Goal: Task Accomplishment & Management: Complete application form

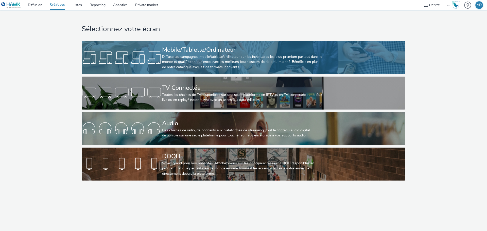
click at [186, 66] on div "Diffuse tes campagnes mobile/tablette/ordinateur sur les inventaires les plus p…" at bounding box center [242, 61] width 161 height 15
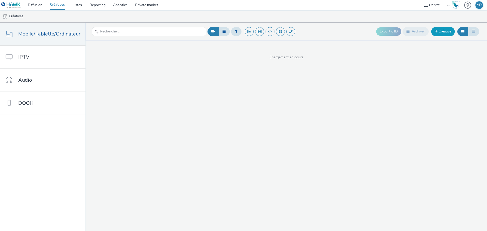
click at [437, 31] on span at bounding box center [436, 31] width 3 height 4
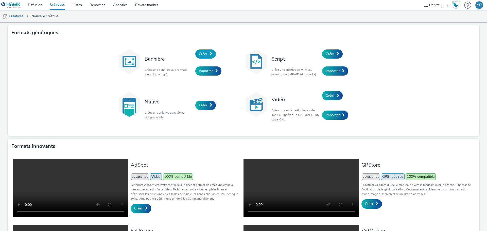
click at [201, 53] on span "Créer" at bounding box center [203, 54] width 8 height 5
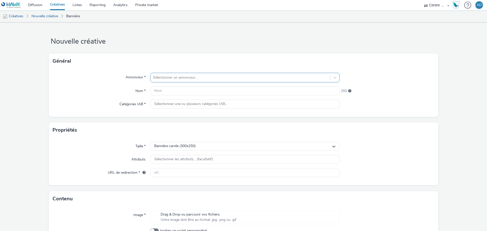
click at [180, 80] on div at bounding box center [240, 78] width 175 height 6
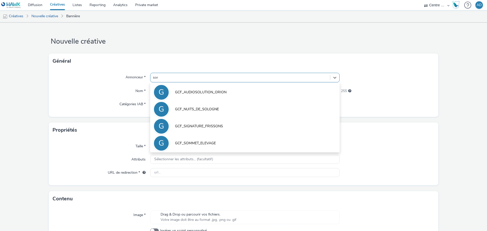
type input "somm"
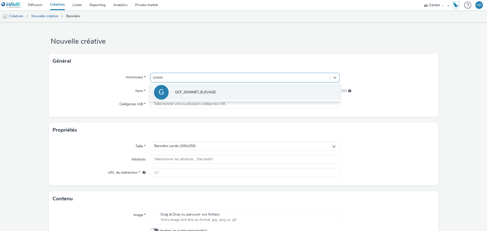
click at [183, 91] on span "GCF_SOMMET_ELEVAGE" at bounding box center [195, 92] width 41 height 5
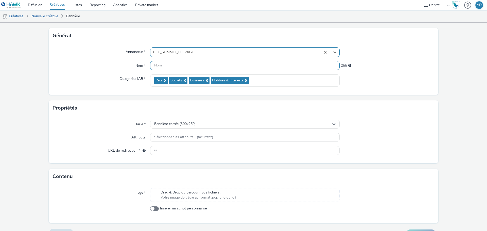
scroll to position [37, 0]
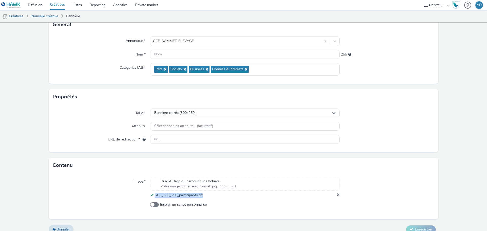
drag, startPoint x: 194, startPoint y: 195, endPoint x: 154, endPoint y: 195, distance: 40.9
click at [154, 195] on div "SDL_300_250_participants.gif" at bounding box center [245, 195] width 190 height 5
copy span "SDL_300_250_participants.gif"
click at [181, 49] on div "Annonceur * GCF_SOMMET_ELEVAGE Nom * 255 Catégories IAB * Pets Society Business…" at bounding box center [244, 58] width 390 height 52
click at [179, 56] on input "text" at bounding box center [245, 54] width 190 height 9
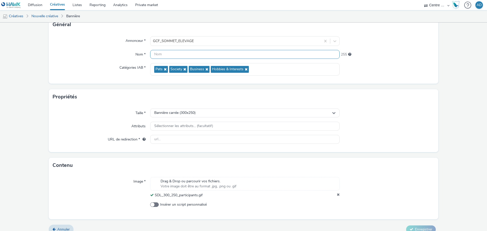
paste input "SDL_300_250_participants.gif"
type input "SDL_300_250_participants.gif"
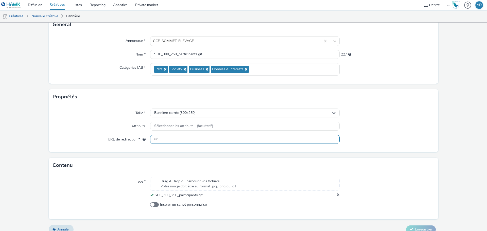
click at [204, 139] on input "text" at bounding box center [245, 139] width 190 height 9
paste input "[URL][DOMAIN_NAME]"
type input "[URL][DOMAIN_NAME]"
click at [395, 127] on div at bounding box center [387, 126] width 95 height 9
click at [417, 225] on form "Nouvelle créative Général Annonceur * GCF_SOMMET_ELEVAGE Nom * SDL_300_250_part…" at bounding box center [243, 112] width 487 height 252
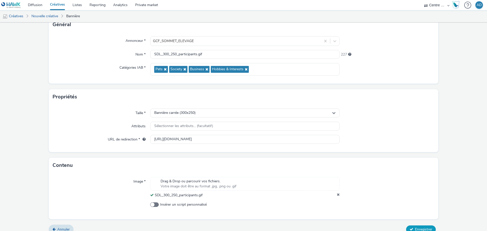
click at [417, 226] on button "Enregistrer" at bounding box center [421, 230] width 30 height 8
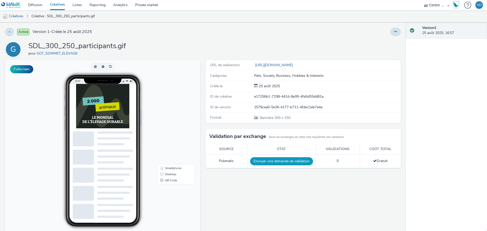
click at [302, 161] on button "Envoyer une demande de validation" at bounding box center [281, 161] width 63 height 8
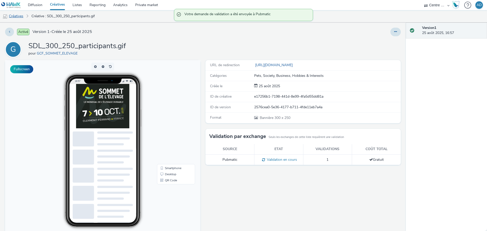
click at [18, 19] on link "Créatives" at bounding box center [13, 16] width 26 height 12
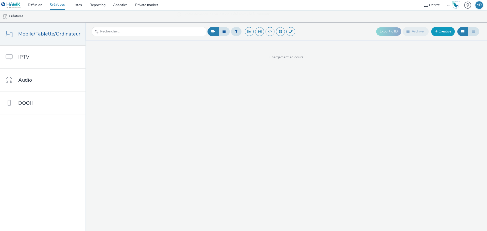
click at [436, 32] on span at bounding box center [436, 31] width 3 height 4
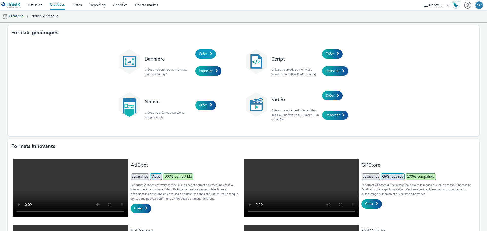
click at [204, 56] on span "Créer" at bounding box center [203, 54] width 8 height 5
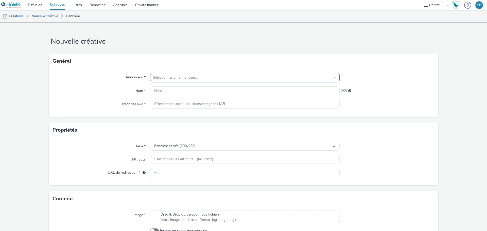
click at [182, 76] on div at bounding box center [240, 78] width 175 height 6
type input "somm"
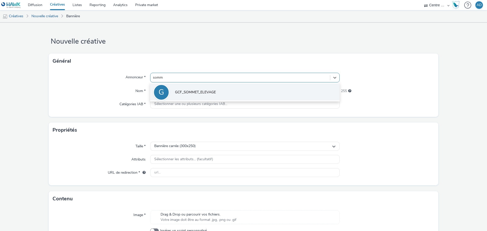
click at [186, 91] on span "GCF_SOMMET_ELEVAGE" at bounding box center [195, 92] width 41 height 5
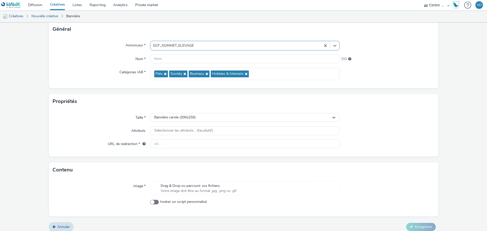
scroll to position [37, 0]
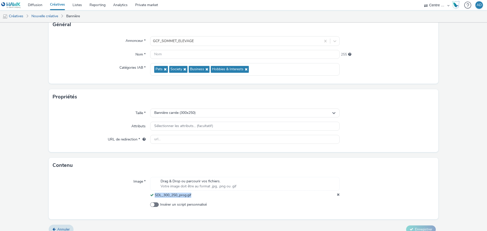
drag, startPoint x: 195, startPoint y: 196, endPoint x: 154, endPoint y: 196, distance: 41.1
click at [154, 196] on div "SDL_300_250_prog.gif" at bounding box center [245, 195] width 190 height 5
copy span "SDL_300_250_prog.gif"
click at [177, 54] on input "text" at bounding box center [245, 54] width 190 height 9
paste input "SDL_300_250_prog.gif"
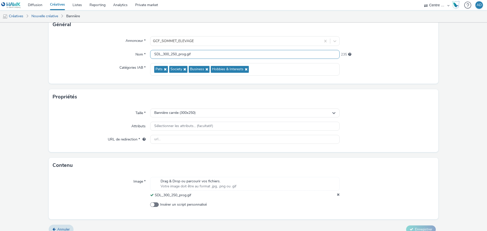
type input "SDL_300_250_prog.gif"
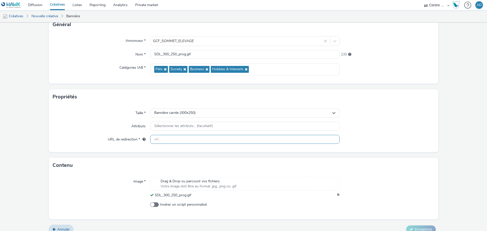
drag, startPoint x: 150, startPoint y: 140, endPoint x: 178, endPoint y: 137, distance: 28.0
click at [150, 140] on input "text" at bounding box center [245, 139] width 190 height 9
paste input "[URL][DOMAIN_NAME]"
type input "[URL][DOMAIN_NAME]"
click at [399, 127] on div at bounding box center [387, 126] width 95 height 9
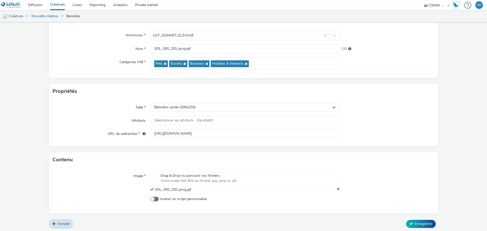
scroll to position [44, 0]
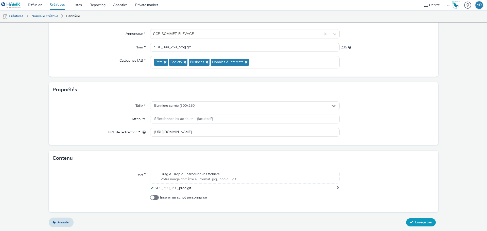
click at [416, 223] on span "Enregistrer" at bounding box center [423, 222] width 17 height 5
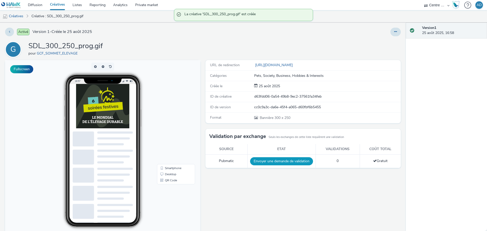
click at [288, 164] on button "Envoyer une demande de validation" at bounding box center [281, 161] width 63 height 8
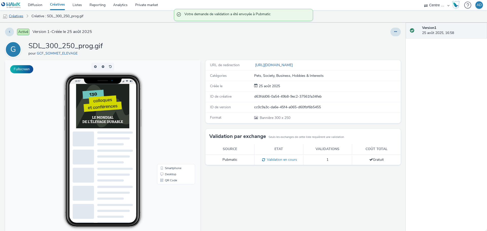
click at [17, 19] on link "Créatives" at bounding box center [13, 16] width 26 height 12
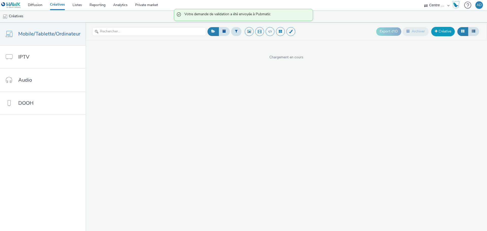
click at [436, 33] on span at bounding box center [436, 31] width 3 height 4
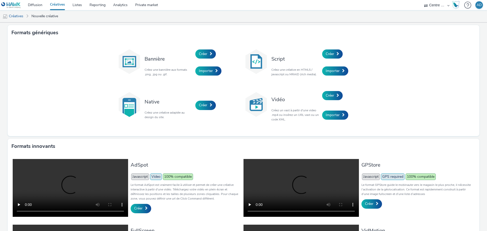
click at [190, 57] on h3 "Bannière" at bounding box center [169, 59] width 48 height 7
click at [206, 52] on link "Créer" at bounding box center [205, 53] width 21 height 9
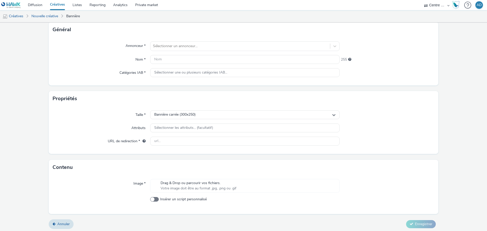
scroll to position [33, 0]
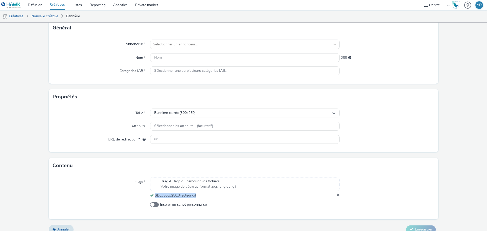
drag, startPoint x: 200, startPoint y: 194, endPoint x: 153, endPoint y: 196, distance: 47.2
click at [153, 196] on div "SDL_300_250_tracteur.gif" at bounding box center [245, 195] width 190 height 5
copy span "SDL_300_250_tracteur.gif"
click at [178, 55] on input "text" at bounding box center [245, 57] width 190 height 9
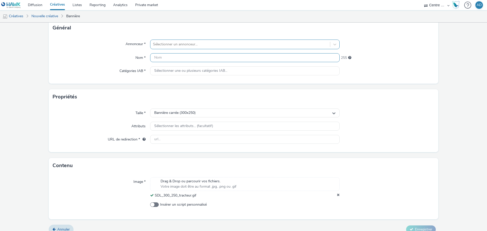
paste input "SDL_300_250_tracteur.gif"
type input "SDL_300_250_tracteur.gif"
click at [179, 46] on div at bounding box center [240, 44] width 175 height 6
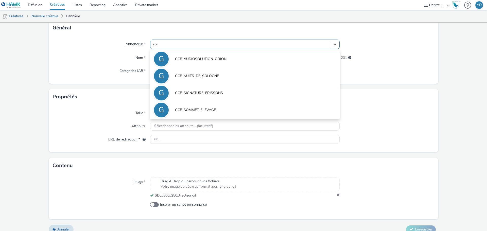
type input "somm"
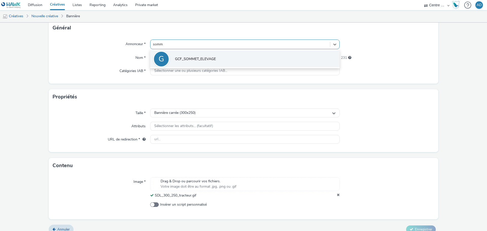
click at [191, 57] on span "GCF_SOMMET_ELEVAGE" at bounding box center [195, 59] width 41 height 5
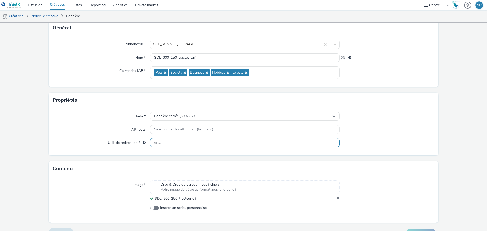
click at [204, 144] on input "text" at bounding box center [245, 142] width 190 height 9
paste input "[URL][DOMAIN_NAME]"
type input "[URL][DOMAIN_NAME]"
click at [413, 126] on div at bounding box center [387, 129] width 95 height 9
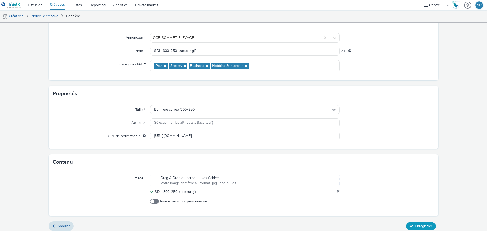
scroll to position [44, 0]
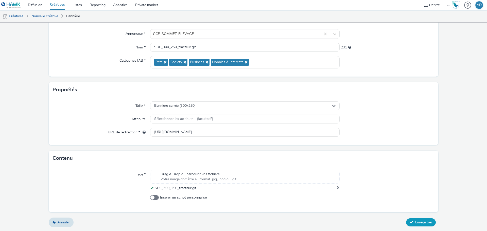
click at [421, 225] on span "Enregistrer" at bounding box center [423, 222] width 17 height 5
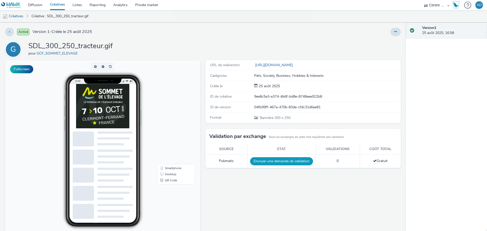
click at [276, 161] on button "Envoyer une demande de validation" at bounding box center [281, 161] width 63 height 8
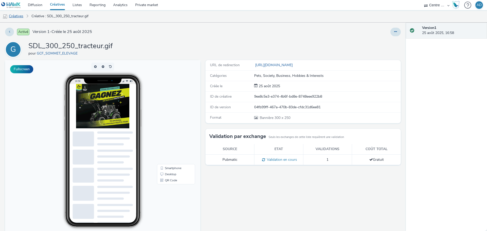
click at [19, 15] on link "Créatives" at bounding box center [13, 16] width 26 height 12
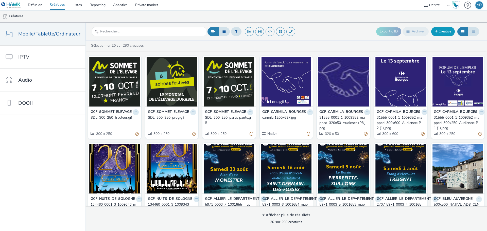
click at [436, 31] on span at bounding box center [436, 31] width 3 height 4
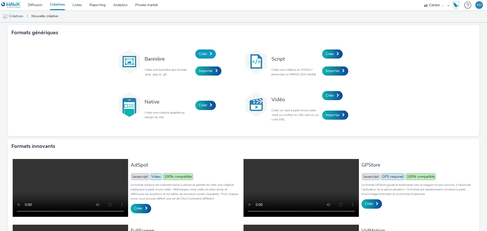
click at [205, 57] on link "Créer" at bounding box center [205, 53] width 21 height 9
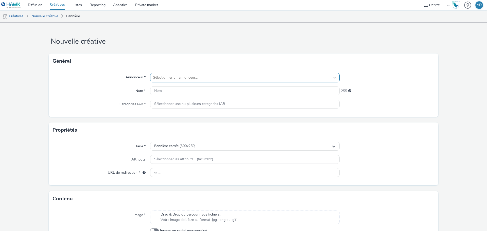
click at [189, 78] on div at bounding box center [240, 78] width 175 height 6
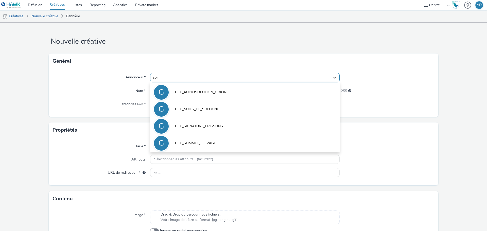
type input "somm"
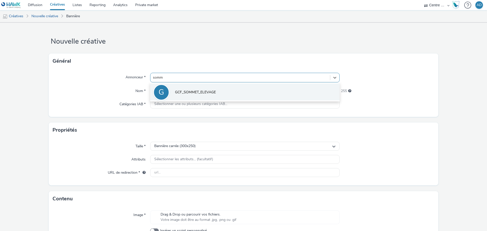
click at [189, 90] on span "GCF_SOMMET_ELEVAGE" at bounding box center [195, 92] width 41 height 5
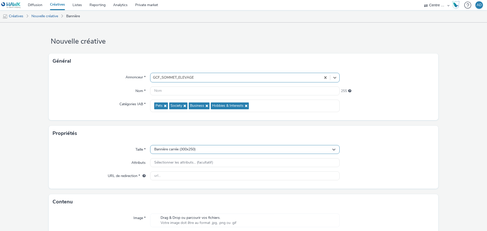
click at [188, 151] on span "Bannière carrée (300x250)" at bounding box center [174, 149] width 41 height 4
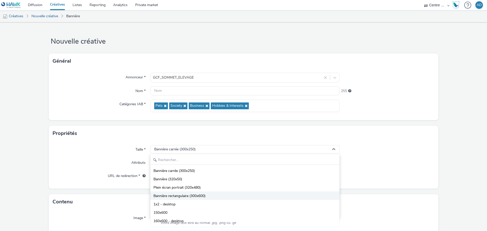
click at [190, 196] on span "Bannière rectangulaire (300x600)" at bounding box center [180, 196] width 52 height 5
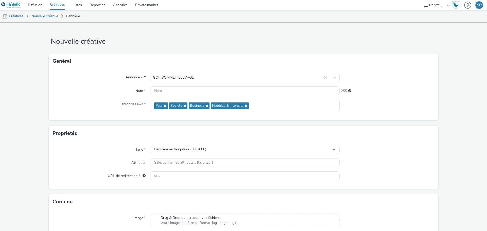
click at [430, 150] on div at bounding box center [387, 149] width 95 height 9
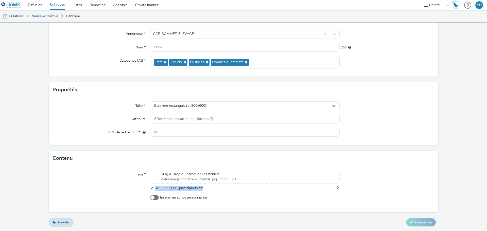
drag, startPoint x: 205, startPoint y: 187, endPoint x: 153, endPoint y: 188, distance: 52.8
click at [153, 188] on div "SDL_300_600_participants.gif" at bounding box center [245, 188] width 190 height 5
copy span "SDL_300_600_participants.gif"
click at [205, 51] on input "text" at bounding box center [245, 47] width 190 height 9
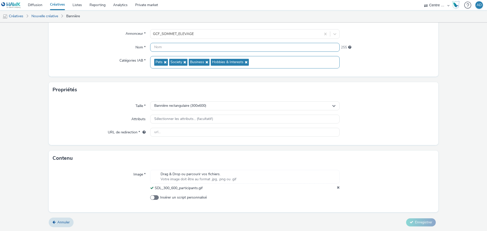
paste input "SDL_300_600_participants.gif"
type input "SDL_300_600_participants.gif"
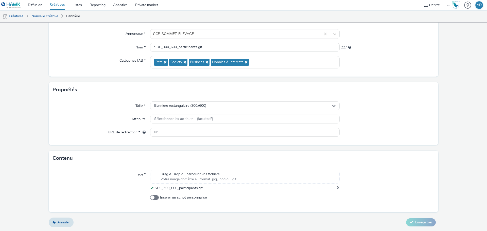
click at [413, 86] on div "Propriétés" at bounding box center [244, 89] width 390 height 15
click at [220, 133] on input "text" at bounding box center [245, 132] width 190 height 9
paste input "[URL][DOMAIN_NAME]"
type input "[URL][DOMAIN_NAME]"
click at [394, 130] on div at bounding box center [387, 132] width 95 height 9
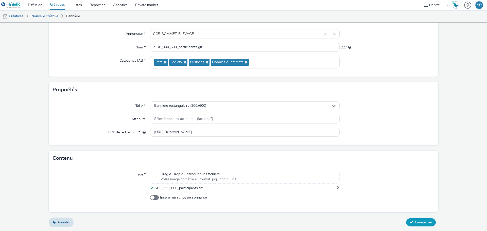
click at [423, 226] on button "Enregistrer" at bounding box center [421, 223] width 30 height 8
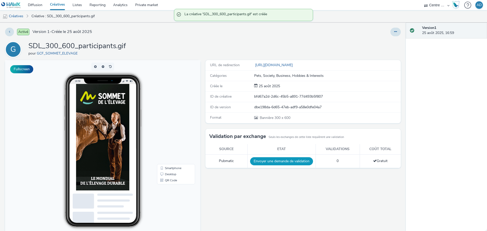
click at [280, 165] on button "Envoyer une demande de validation" at bounding box center [281, 161] width 63 height 8
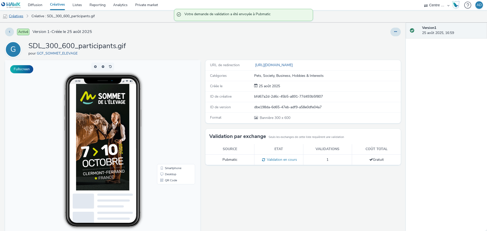
click at [14, 13] on link "Créatives" at bounding box center [13, 16] width 26 height 12
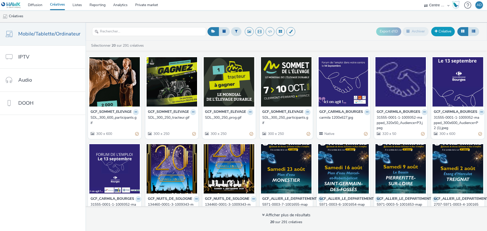
click at [440, 36] on link "Créative" at bounding box center [443, 31] width 24 height 9
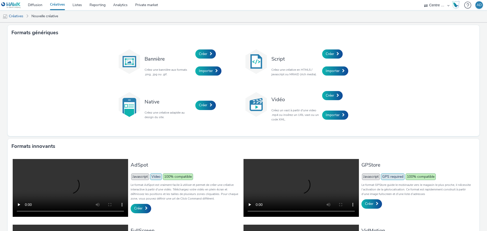
click at [201, 59] on div "Créer" at bounding box center [219, 53] width 48 height 17
click at [202, 52] on span "Créer" at bounding box center [203, 54] width 8 height 5
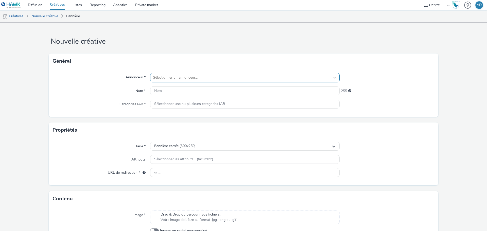
click at [184, 79] on div at bounding box center [240, 78] width 175 height 6
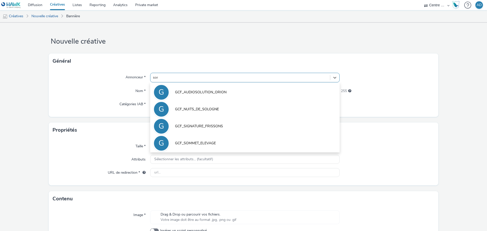
type input "somm"
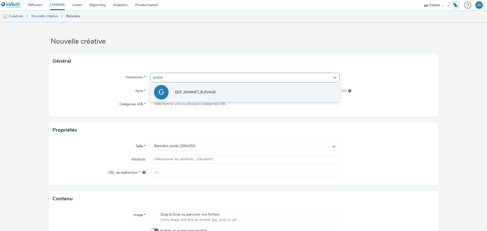
click at [197, 90] on span "GCF_SOMMET_ELEVAGE" at bounding box center [195, 92] width 41 height 5
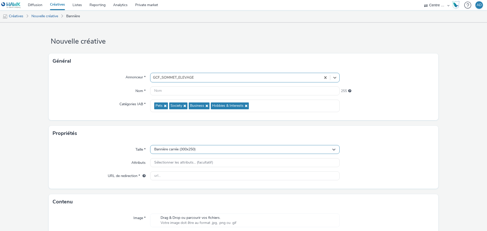
click at [189, 145] on div "Bannière carrée (300x250)" at bounding box center [245, 149] width 190 height 9
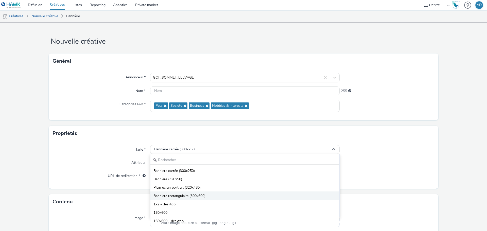
click at [192, 195] on span "Bannière rectangulaire (300x600)" at bounding box center [180, 196] width 52 height 5
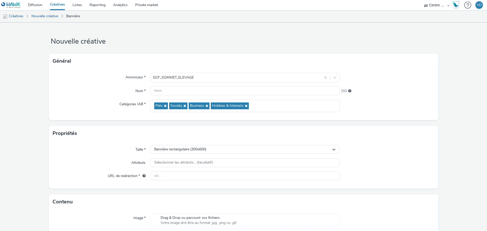
click at [442, 134] on form "Nouvelle créative Général Annonceur * GCF_SOMMET_ELEVAGE Nom * 255 Catégories I…" at bounding box center [243, 145] width 487 height 245
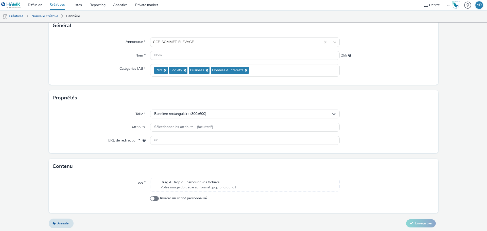
scroll to position [37, 0]
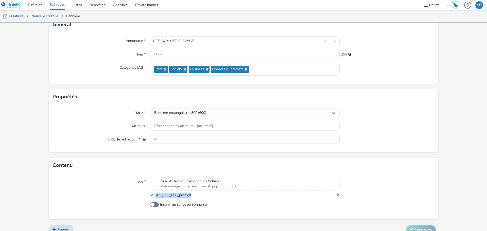
drag, startPoint x: 195, startPoint y: 195, endPoint x: 154, endPoint y: 196, distance: 41.6
click at [154, 196] on div "SDL_300_600_prog.gif" at bounding box center [245, 195] width 190 height 5
copy span "SDL_300_600_prog.gif"
click at [178, 138] on input "text" at bounding box center [245, 139] width 190 height 9
paste input "SDL_300_600_prog.gif"
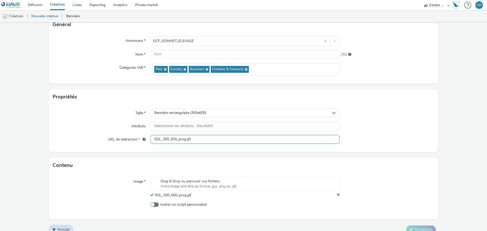
type input "SDL_300_600_prog.gif"
click at [389, 135] on div at bounding box center [387, 139] width 95 height 9
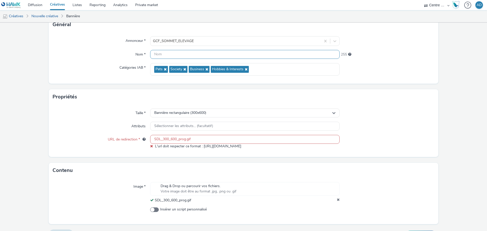
click at [203, 55] on input "text" at bounding box center [245, 54] width 190 height 9
paste input "SDL_300_600_prog.gif"
type input "SDL_300_600_prog.gif"
drag, startPoint x: 195, startPoint y: 140, endPoint x: 120, endPoint y: 140, distance: 75.4
click at [120, 140] on div "URL de redirection * SDL_300_600_prog.gif L'url doit respecter ce format : [URL…" at bounding box center [244, 142] width 382 height 14
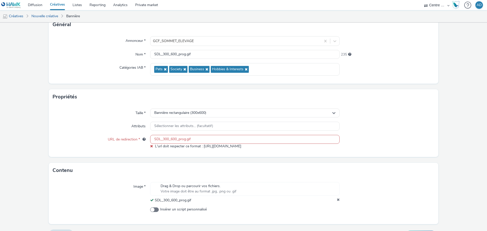
paste input "[URL][DOMAIN_NAME]"
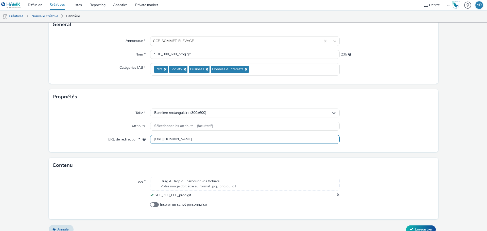
type input "[URL][DOMAIN_NAME]"
click at [413, 121] on div "Taille * Bannière rectangulaire (300x600) Attributs Sélectionner les attributs.…" at bounding box center [244, 129] width 390 height 48
click at [416, 228] on span "Enregistrer" at bounding box center [423, 229] width 17 height 5
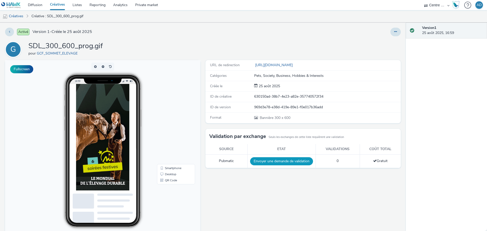
click at [297, 160] on button "Envoyer une demande de validation" at bounding box center [281, 161] width 63 height 8
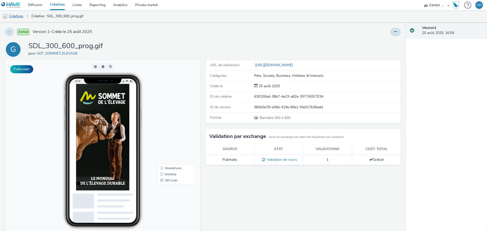
click at [11, 16] on link "Créatives" at bounding box center [13, 16] width 26 height 12
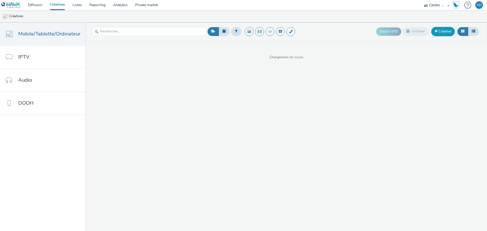
click at [441, 31] on link "Créative" at bounding box center [443, 31] width 24 height 9
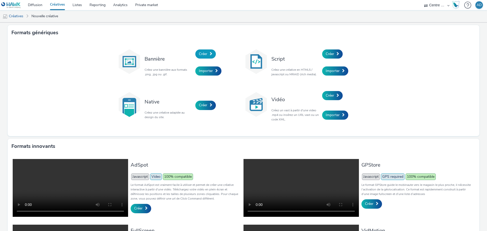
click at [205, 56] on span "Créer" at bounding box center [203, 54] width 8 height 5
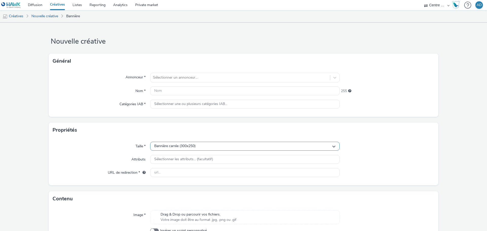
click at [187, 144] on div "Bannière carrée (300x250)" at bounding box center [245, 146] width 190 height 9
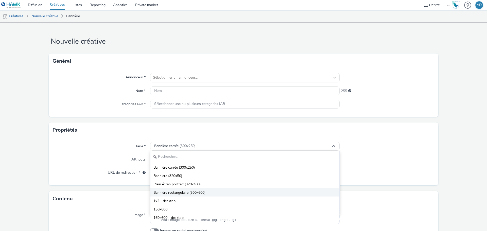
click at [189, 194] on span "Bannière rectangulaire (300x600)" at bounding box center [180, 192] width 52 height 5
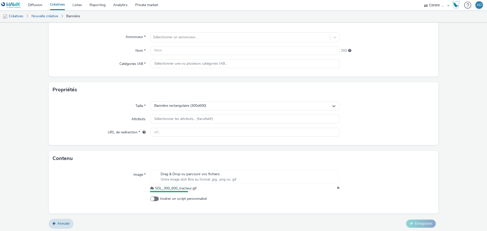
scroll to position [40, 0]
click at [168, 132] on input "text" at bounding box center [245, 132] width 190 height 9
paste input "[URL][DOMAIN_NAME]"
type input "[URL][DOMAIN_NAME]"
drag, startPoint x: 189, startPoint y: 190, endPoint x: 152, endPoint y: 188, distance: 37.1
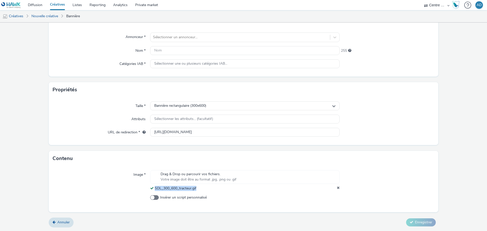
click at [152, 188] on div "SDL_300_600_tracteur.gif" at bounding box center [245, 188] width 190 height 5
copy div "SDL_300_600_tracteur.gif"
click at [195, 49] on input "text" at bounding box center [245, 50] width 190 height 9
paste input "SDL_300_600_tracteur.gif"
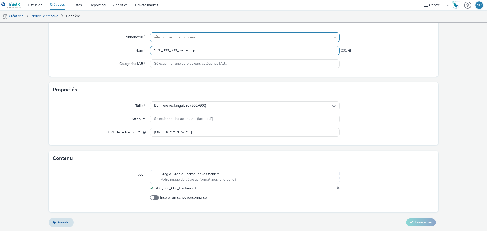
type input "SDL_300_600_tracteur.gif"
click at [239, 34] on div "Sélectionner un annonceur..." at bounding box center [240, 37] width 180 height 8
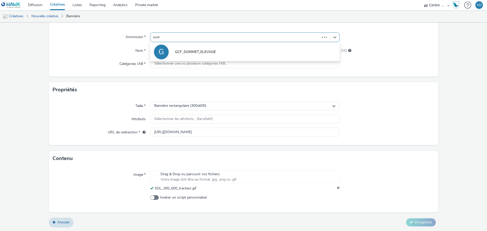
type input "somm"
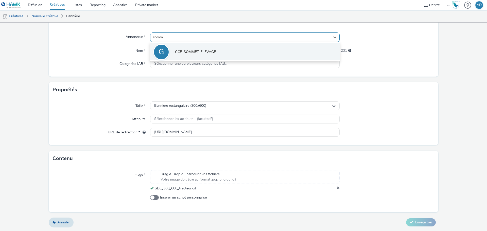
click at [226, 54] on li "G GCF_SOMMET_ELEVAGE" at bounding box center [245, 51] width 190 height 17
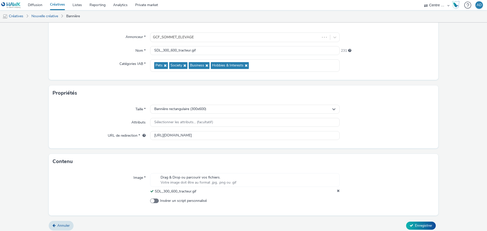
click at [435, 136] on div "Taille * Bannière rectangulaire (300x600) Attributs Sélectionner les attributs.…" at bounding box center [244, 125] width 390 height 48
click at [426, 225] on span "Enregistrer" at bounding box center [423, 225] width 17 height 5
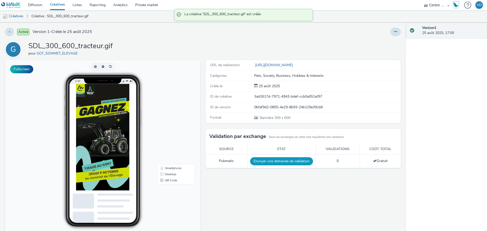
click at [273, 162] on button "Envoyer une demande de validation" at bounding box center [281, 161] width 63 height 8
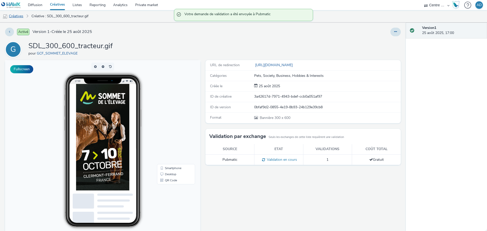
click at [23, 16] on link "Créatives" at bounding box center [13, 16] width 26 height 12
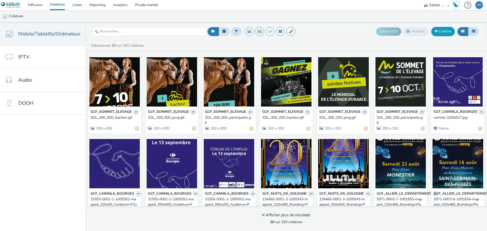
click at [438, 31] on link "Créative" at bounding box center [443, 31] width 24 height 9
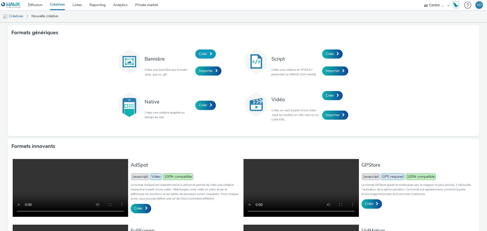
click at [212, 57] on link "Créer" at bounding box center [205, 53] width 21 height 9
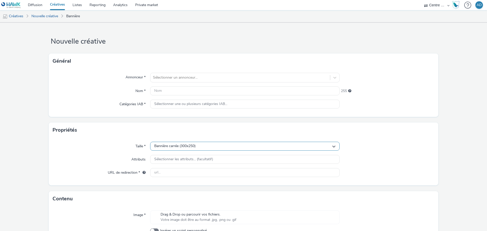
click at [209, 147] on div "Bannière carrée (300x250)" at bounding box center [245, 146] width 190 height 9
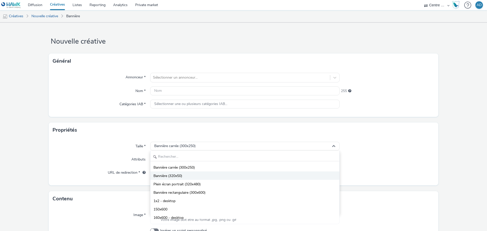
click at [191, 172] on li "Bannière (320x50)" at bounding box center [244, 176] width 189 height 8
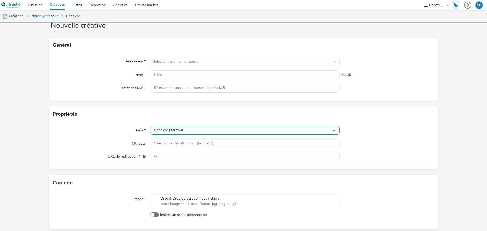
scroll to position [33, 0]
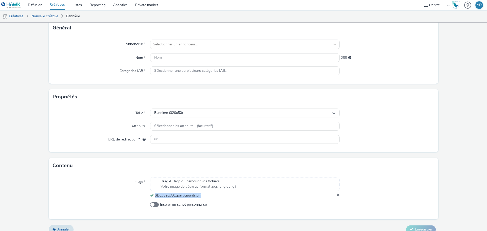
drag, startPoint x: 204, startPoint y: 196, endPoint x: 154, endPoint y: 199, distance: 50.4
click at [154, 199] on div "Image * Drag & Drop ou parcourir vos fichiers. Votre image doit être au format …" at bounding box center [244, 196] width 390 height 46
copy span "SDL_320_50_participants.gif"
click at [179, 57] on input "text" at bounding box center [245, 57] width 190 height 9
paste input "SDL_320_50_participants.gif"
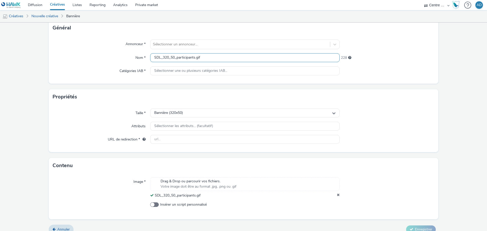
type input "SDL_320_50_participants.gif"
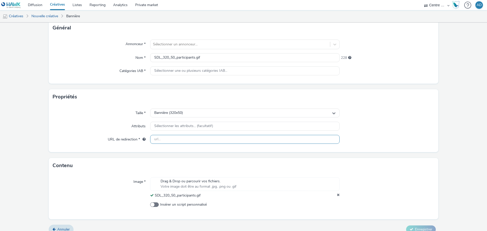
drag, startPoint x: 177, startPoint y: 140, endPoint x: 180, endPoint y: 139, distance: 3.1
click at [177, 140] on input "text" at bounding box center [245, 139] width 190 height 9
paste input "[URL][DOMAIN_NAME]"
type input "[URL][DOMAIN_NAME]"
click at [389, 143] on div at bounding box center [387, 139] width 95 height 9
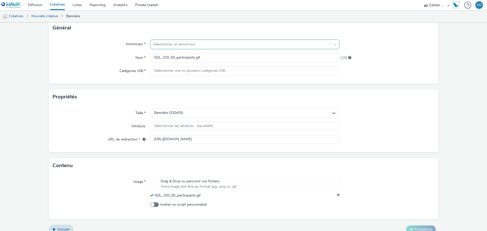
click at [216, 42] on div at bounding box center [240, 44] width 175 height 6
type input "somm"
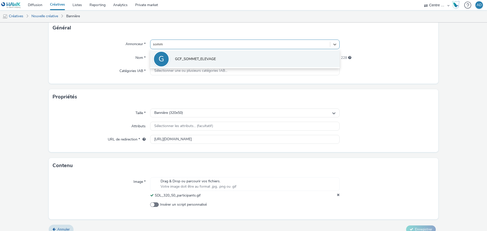
click at [219, 55] on li "G GCF_SOMMET_ELEVAGE" at bounding box center [245, 58] width 190 height 17
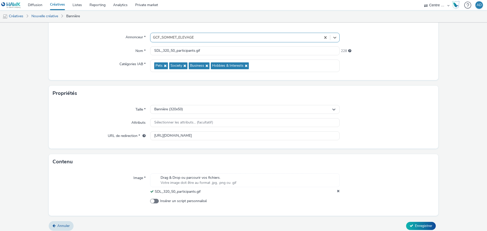
scroll to position [44, 0]
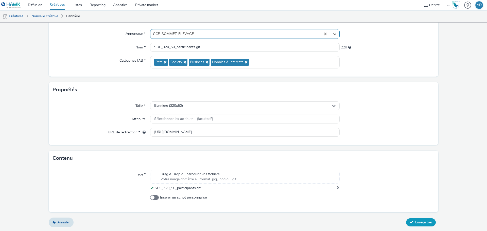
click at [421, 222] on span "Enregistrer" at bounding box center [423, 222] width 17 height 5
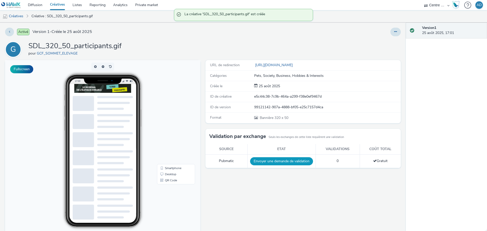
click at [284, 162] on button "Envoyer une demande de validation" at bounding box center [281, 161] width 63 height 8
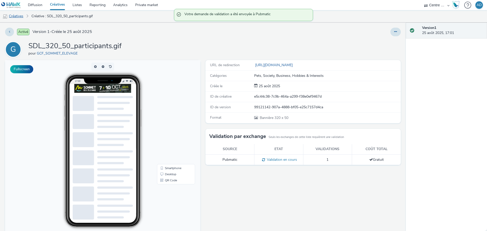
click at [18, 15] on link "Créatives" at bounding box center [13, 16] width 26 height 12
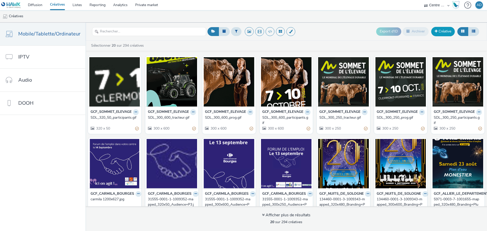
click at [441, 30] on link "Créative" at bounding box center [443, 31] width 24 height 9
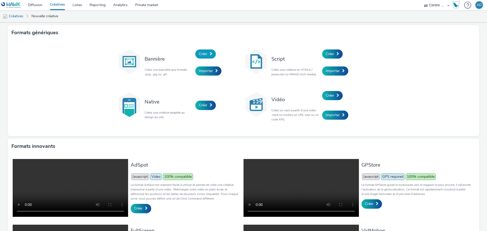
click at [211, 52] on link "Créer" at bounding box center [205, 53] width 21 height 9
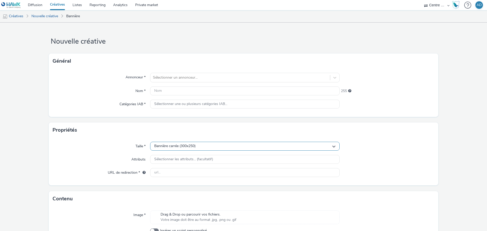
scroll to position [33, 0]
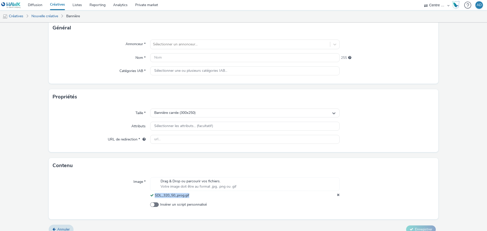
drag, startPoint x: 198, startPoint y: 197, endPoint x: 153, endPoint y: 197, distance: 44.4
click at [153, 197] on div "SDL_320_50_prog.gif" at bounding box center [245, 195] width 190 height 5
copy span "SDL_320_50_prog.gif"
click at [168, 58] on input "text" at bounding box center [245, 57] width 190 height 9
paste input "SDL_320_50_prog.gif"
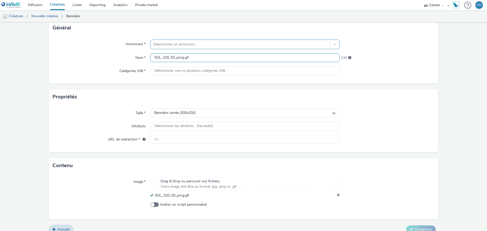
type input "SDL_320_50_prog.gif"
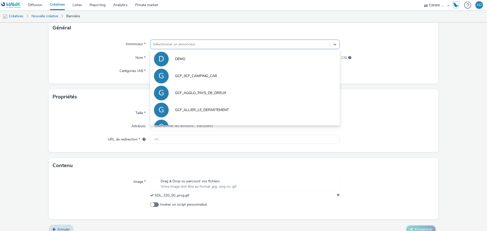
click at [159, 45] on div at bounding box center [240, 44] width 175 height 6
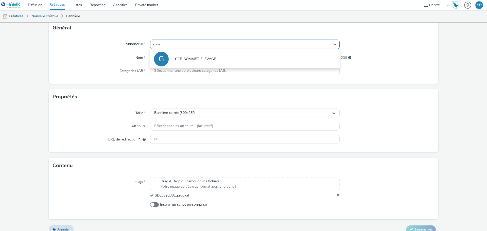
type input "somm"
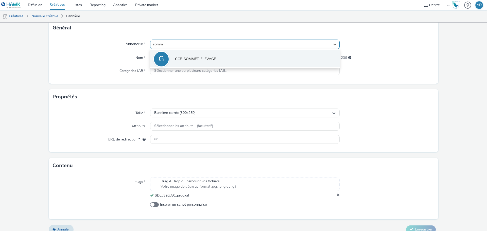
click at [171, 54] on li "G GCF_SOMMET_ELEVAGE" at bounding box center [245, 58] width 190 height 17
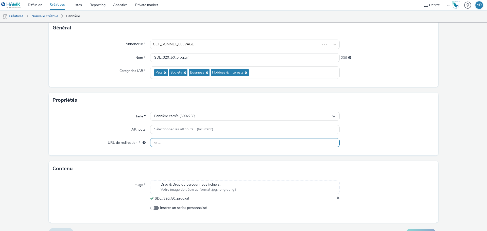
drag, startPoint x: 208, startPoint y: 145, endPoint x: 234, endPoint y: 142, distance: 26.6
click at [208, 145] on input "text" at bounding box center [245, 142] width 190 height 9
paste input "[URL][DOMAIN_NAME]"
type input "[URL][DOMAIN_NAME]"
drag, startPoint x: 417, startPoint y: 151, endPoint x: 411, endPoint y: 149, distance: 6.8
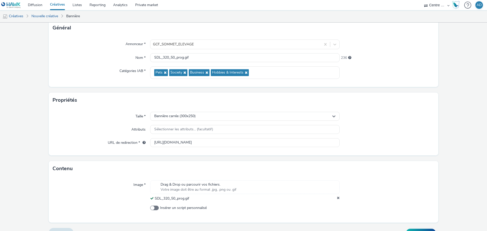
click at [417, 151] on div "Taille * Bannière carrée (300x250) Attributs Sélectionner les attributs... (fac…" at bounding box center [244, 132] width 390 height 48
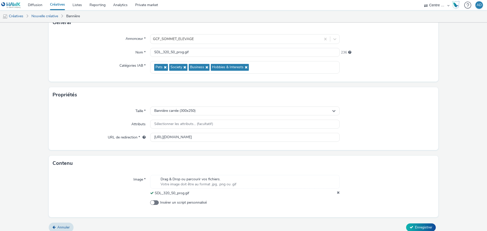
scroll to position [44, 0]
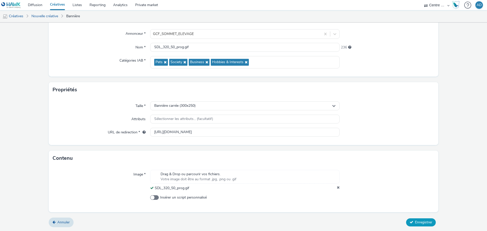
click at [411, 220] on button "Enregistrer" at bounding box center [421, 223] width 30 height 8
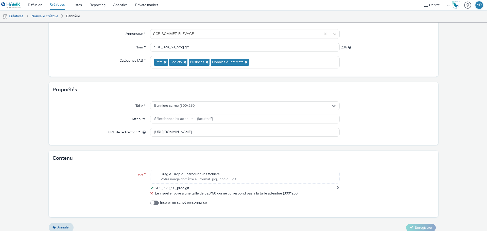
click at [220, 100] on div "Taille * Bannière carrée (300x250) Attributs Sélectionner les attributs... (fac…" at bounding box center [244, 121] width 390 height 48
click at [210, 105] on div "Bannière carrée (300x250)" at bounding box center [245, 106] width 190 height 9
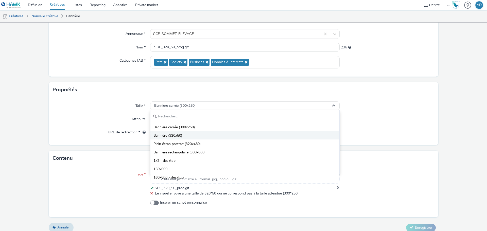
click at [174, 135] on span "Bannière (320x50)" at bounding box center [168, 135] width 29 height 5
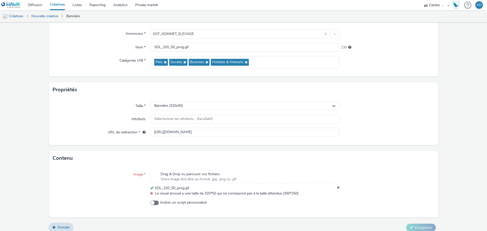
click at [455, 134] on form "Nouvelle créative Général Annonceur * GCF_SOMMET_ELEVAGE Nom * SDL_320_50_prog.…" at bounding box center [243, 108] width 487 height 258
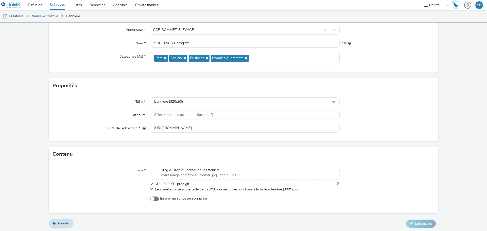
scroll to position [49, 0]
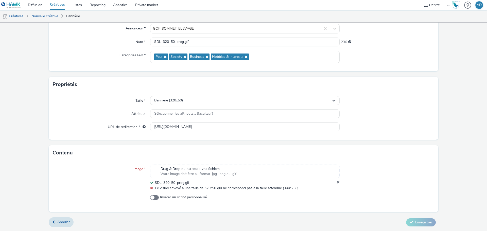
drag, startPoint x: 196, startPoint y: 188, endPoint x: 195, endPoint y: 184, distance: 3.6
click at [196, 188] on span "Le visuel envoyé a une taille de 320*50 qui ne correspond pas à la taille atten…" at bounding box center [227, 188] width 144 height 5
click at [61, 220] on span "Annuler" at bounding box center [63, 222] width 12 height 5
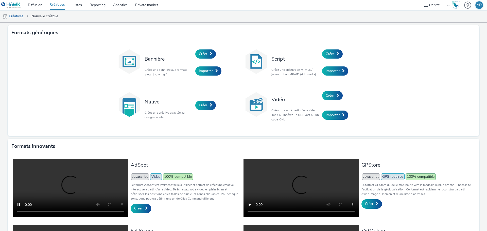
click at [201, 60] on div "Créer" at bounding box center [219, 53] width 48 height 17
click at [203, 53] on span "Créer" at bounding box center [203, 54] width 8 height 5
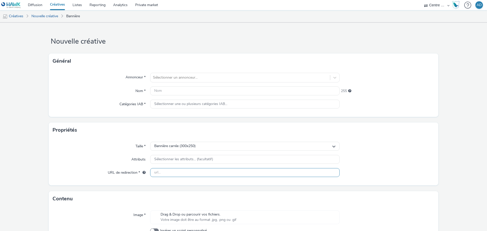
click at [194, 174] on input "text" at bounding box center [245, 172] width 190 height 9
paste input "[URL][DOMAIN_NAME]"
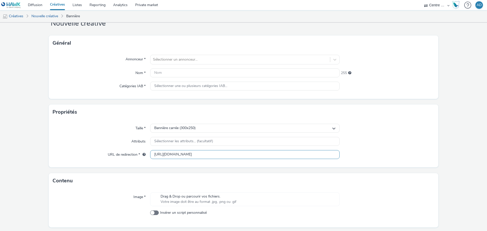
scroll to position [33, 0]
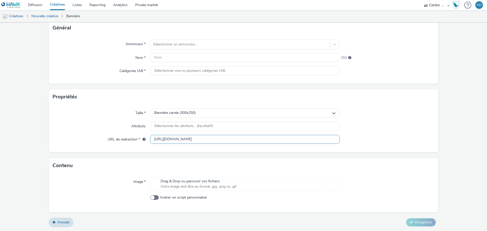
type input "[URL][DOMAIN_NAME]"
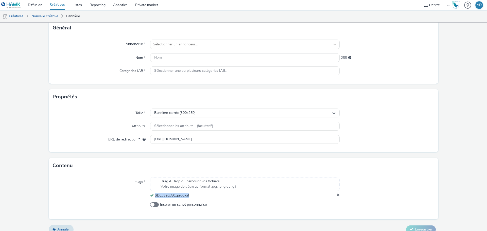
drag, startPoint x: 190, startPoint y: 197, endPoint x: 154, endPoint y: 197, distance: 36.0
click at [154, 197] on div "SDL_320_50_prog.gif" at bounding box center [245, 195] width 190 height 5
copy span "SDL_320_50_prog.gif"
click at [180, 59] on input "text" at bounding box center [245, 57] width 190 height 9
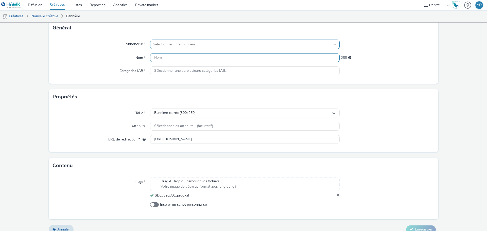
paste input "SDL_320_50_prog.gif"
type input "SDL_320_50_prog.gif"
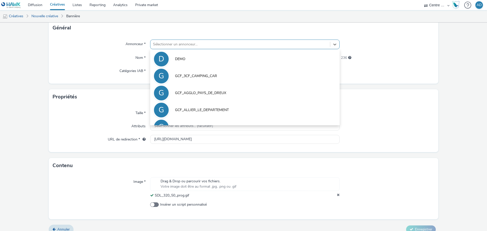
click at [200, 41] on div "Sélectionner un annonceur..." at bounding box center [240, 44] width 180 height 8
type input "somm"
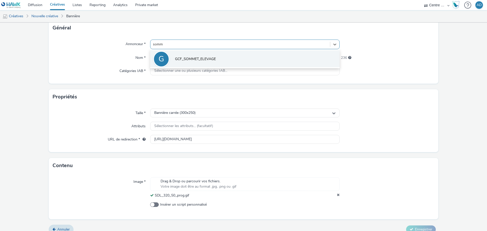
click at [203, 60] on span "GCF_SOMMET_ELEVAGE" at bounding box center [195, 59] width 41 height 5
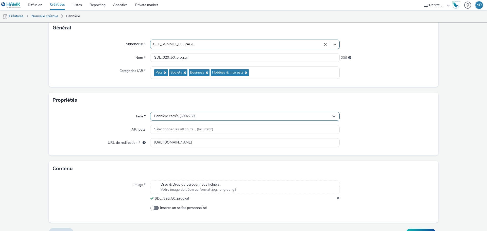
click at [203, 116] on div "Bannière carrée (300x250)" at bounding box center [245, 116] width 190 height 9
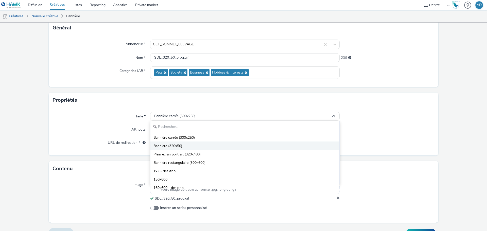
click at [182, 149] on li "Bannière (320x50)" at bounding box center [244, 146] width 189 height 8
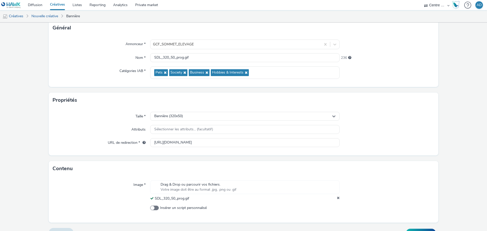
click at [98, 122] on div "Taille * Bannière (320x50) Attributs Sélectionner les attributs... (facultatif)…" at bounding box center [244, 132] width 390 height 48
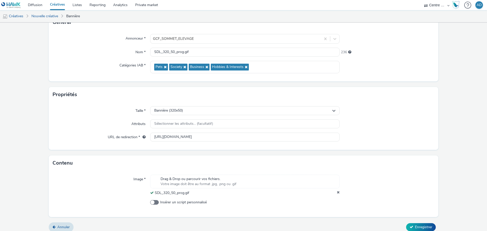
scroll to position [44, 0]
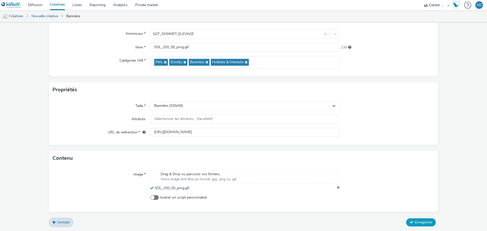
click at [422, 222] on span "Enregistrer" at bounding box center [423, 222] width 17 height 5
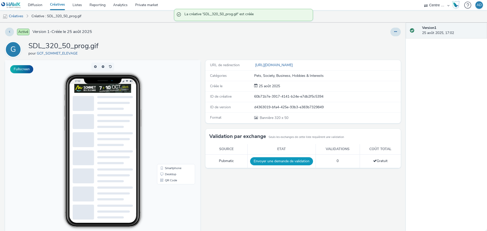
click at [301, 161] on button "Envoyer une demande de validation" at bounding box center [281, 161] width 63 height 8
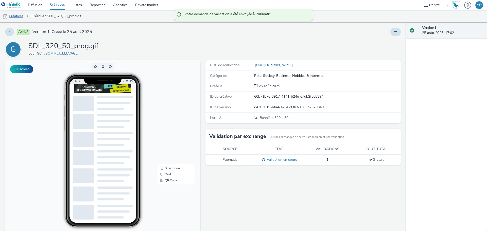
click at [20, 14] on link "Créatives" at bounding box center [13, 16] width 26 height 12
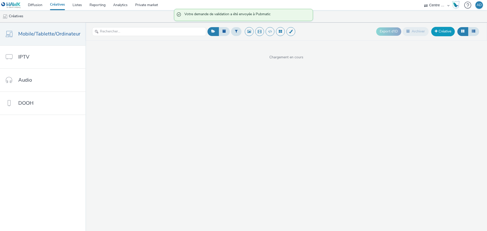
click at [435, 31] on span at bounding box center [436, 31] width 3 height 4
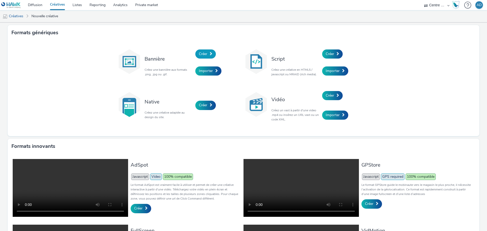
click at [206, 55] on link "Créer" at bounding box center [205, 53] width 21 height 9
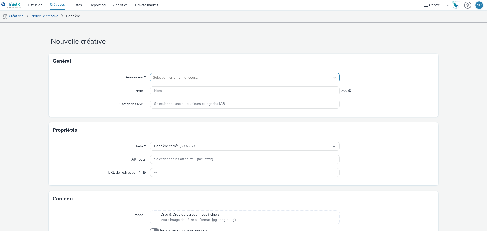
click at [181, 78] on div at bounding box center [240, 78] width 175 height 6
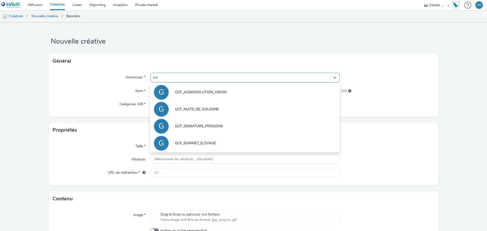
type input "somm"
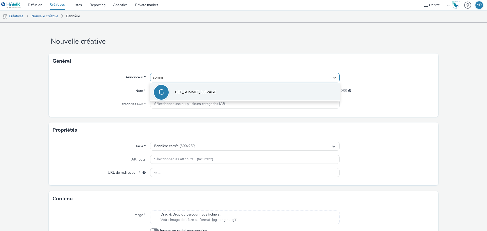
click at [190, 92] on span "GCF_SOMMET_ELEVAGE" at bounding box center [195, 92] width 41 height 5
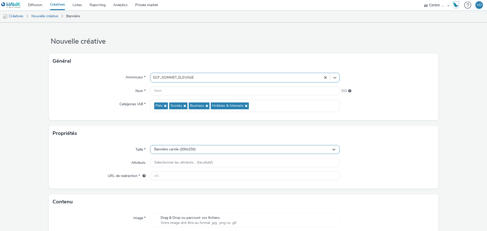
click at [193, 151] on span "Bannière carrée (300x250)" at bounding box center [174, 149] width 41 height 4
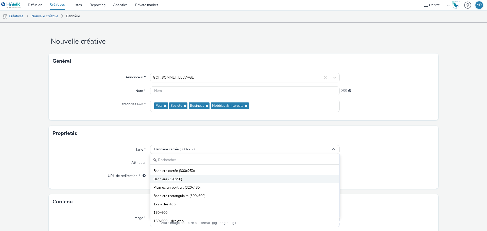
click at [184, 178] on li "Bannière (320x50)" at bounding box center [244, 179] width 189 height 8
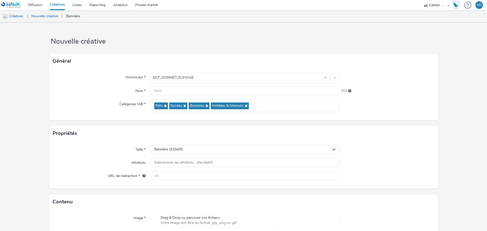
click at [426, 162] on div at bounding box center [387, 162] width 95 height 9
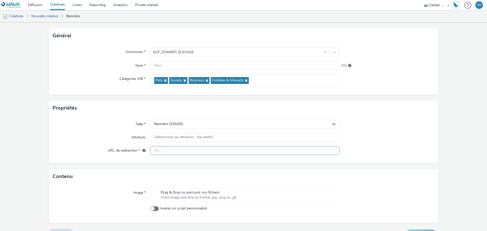
click at [203, 150] on input "text" at bounding box center [245, 150] width 190 height 9
paste input "SDL_320_50_prog.gif"
drag, startPoint x: 187, startPoint y: 151, endPoint x: 120, endPoint y: 140, distance: 68.2
click at [120, 140] on div "Taille * Bannière (320x50) Attributs Sélectionner les attributs... (facultatif)…" at bounding box center [244, 140] width 390 height 48
type input "f"
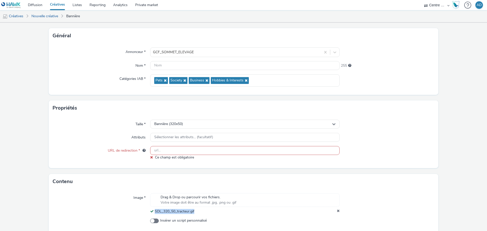
drag, startPoint x: 199, startPoint y: 211, endPoint x: 155, endPoint y: 212, distance: 44.7
click at [155, 212] on div "SDL_320_50_tracteur.gif" at bounding box center [245, 211] width 190 height 5
copy span "SDL_320_50_tracteur.gif"
click at [190, 65] on input "text" at bounding box center [245, 65] width 190 height 9
paste input "SDL_320_50_tracteur.gif"
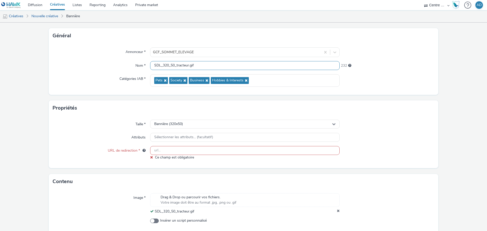
type input "SDL_320_50_tracteur.gif"
drag, startPoint x: 183, startPoint y: 150, endPoint x: 203, endPoint y: 149, distance: 20.1
click at [183, 150] on input "text" at bounding box center [245, 150] width 190 height 9
paste input "[URL][DOMAIN_NAME]"
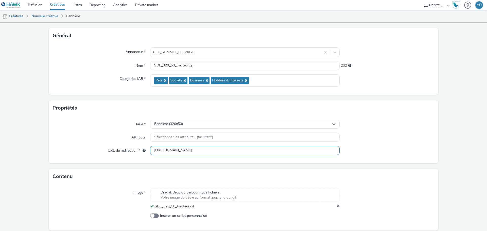
type input "[URL][DOMAIN_NAME]"
click at [393, 148] on div at bounding box center [387, 150] width 95 height 9
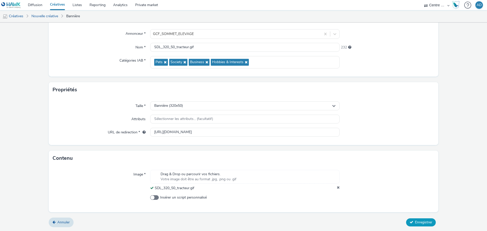
click at [415, 221] on span "Enregistrer" at bounding box center [423, 222] width 17 height 5
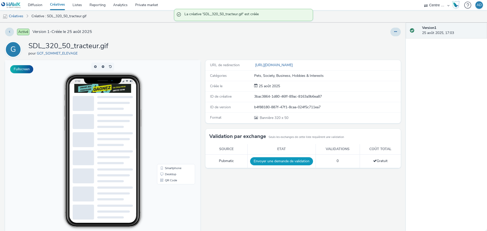
click at [286, 160] on button "Envoyer une demande de validation" at bounding box center [281, 161] width 63 height 8
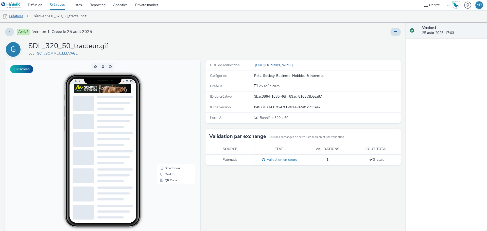
click at [22, 13] on link "Créatives" at bounding box center [13, 16] width 26 height 12
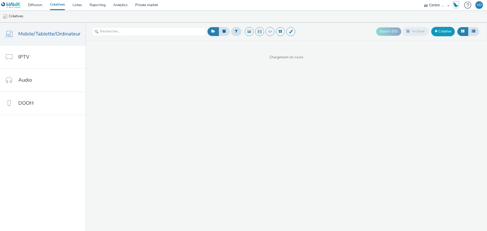
click at [437, 31] on span at bounding box center [436, 31] width 3 height 4
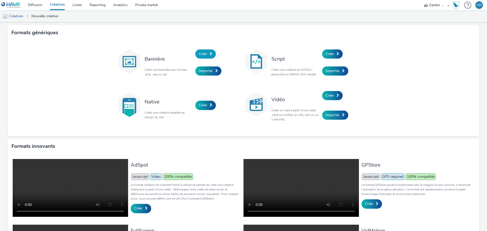
click at [200, 57] on link "Créer" at bounding box center [205, 53] width 21 height 9
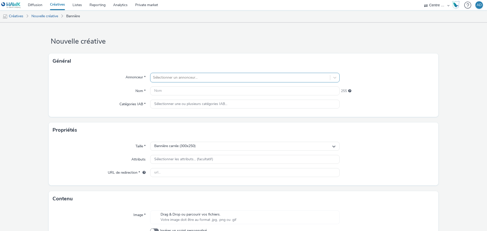
click at [187, 76] on div at bounding box center [240, 78] width 175 height 6
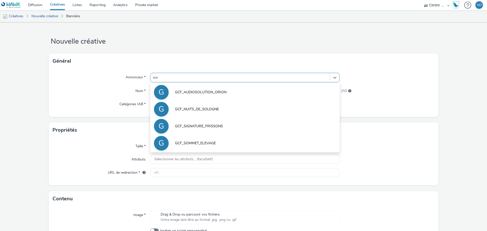
type input "somm"
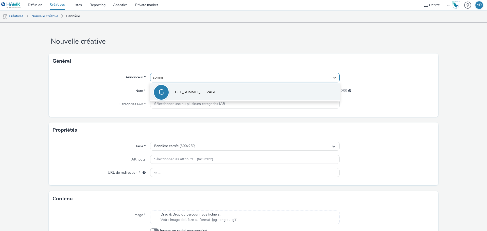
click at [216, 95] on li "G GCF_SOMMET_ELEVAGE" at bounding box center [245, 91] width 190 height 17
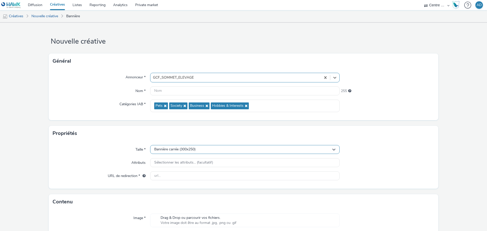
click at [182, 150] on span "Bannière carrée (300x250)" at bounding box center [174, 149] width 41 height 4
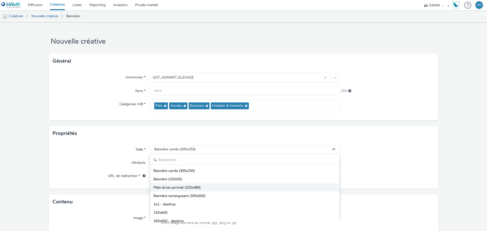
click at [190, 185] on li "Plein écran portrait (320x480)" at bounding box center [244, 187] width 189 height 8
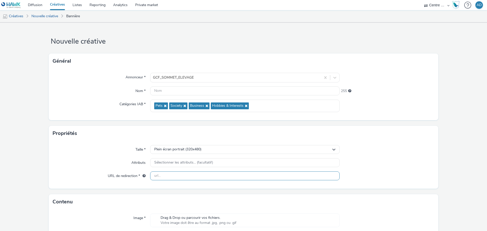
click at [197, 175] on input "text" at bounding box center [245, 176] width 190 height 9
paste input "[URL][DOMAIN_NAME]"
type input "[URL][DOMAIN_NAME]"
drag, startPoint x: 406, startPoint y: 171, endPoint x: 478, endPoint y: 152, distance: 74.7
click at [406, 171] on div "Taille * Plein écran portrait (320x480) Attributs Sélectionner les attributs...…" at bounding box center [244, 165] width 390 height 48
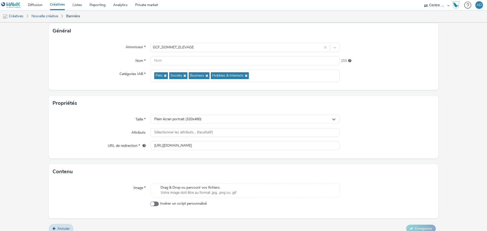
scroll to position [37, 0]
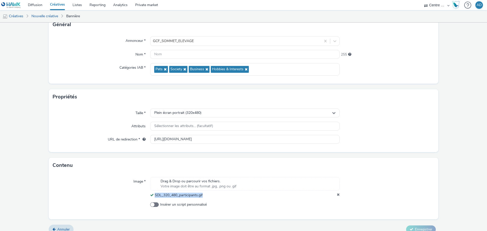
drag, startPoint x: 211, startPoint y: 194, endPoint x: 154, endPoint y: 196, distance: 56.9
click at [154, 196] on div "SDL_320_480_participants.gif" at bounding box center [245, 195] width 190 height 5
click at [199, 53] on input "text" at bounding box center [245, 54] width 190 height 9
paste input "SDL_320_480_participants.gif"
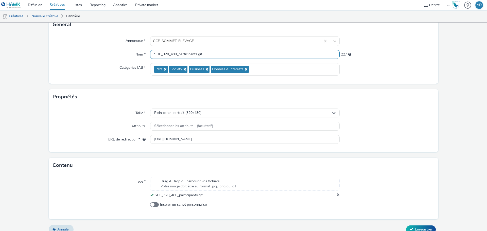
type input "SDL_320_480_participants.gif"
click at [441, 122] on form "Nouvelle créative Général Annonceur * GCF_SOMMET_ELEVAGE Nom * SDL_320_480_part…" at bounding box center [243, 112] width 487 height 252
click at [415, 229] on span "Enregistrer" at bounding box center [423, 229] width 17 height 5
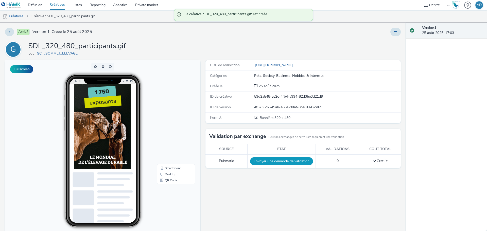
click at [287, 160] on button "Envoyer une demande de validation" at bounding box center [281, 161] width 63 height 8
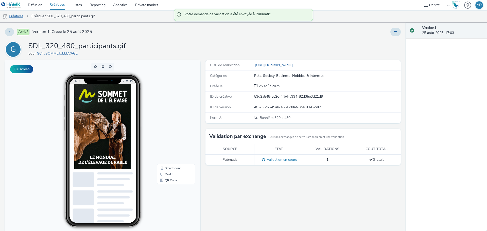
click at [14, 16] on link "Créatives" at bounding box center [13, 16] width 26 height 12
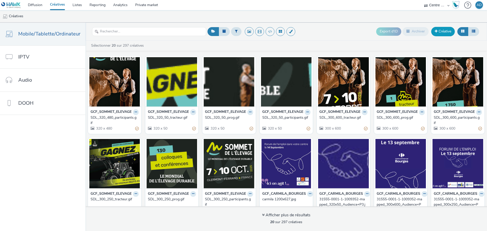
click at [446, 33] on link "Créative" at bounding box center [443, 31] width 24 height 9
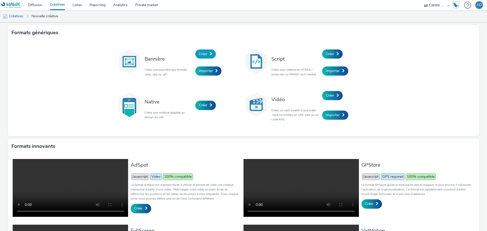
click at [204, 53] on span "Créer" at bounding box center [203, 54] width 8 height 5
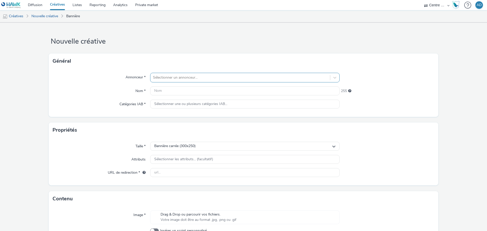
click at [198, 79] on div at bounding box center [240, 78] width 175 height 6
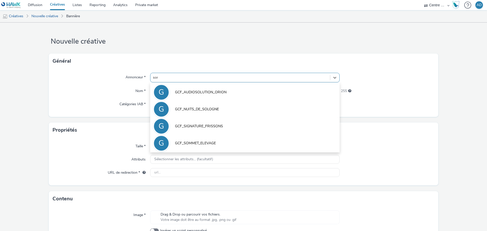
type input "somm"
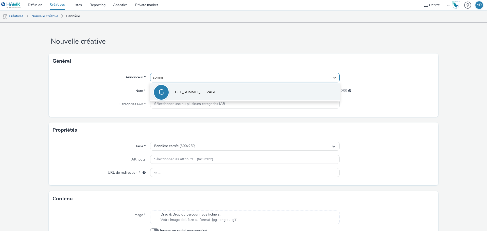
click at [201, 91] on span "GCF_SOMMET_ELEVAGE" at bounding box center [195, 92] width 41 height 5
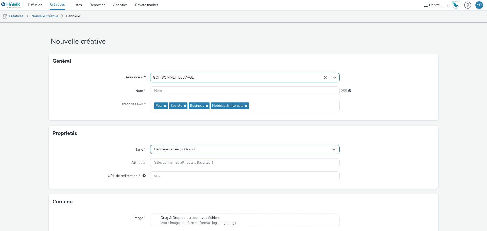
click at [188, 151] on span "Bannière carrée (300x250)" at bounding box center [174, 149] width 41 height 4
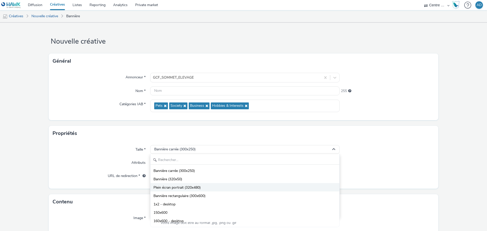
click at [190, 188] on span "Plein écran portrait (320x480)" at bounding box center [177, 187] width 47 height 5
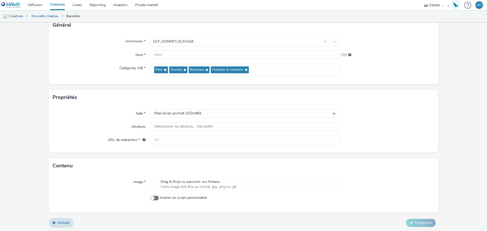
scroll to position [37, 0]
click at [184, 188] on span "Votre image doit être au format .jpg, .png ou .gif" at bounding box center [199, 186] width 76 height 5
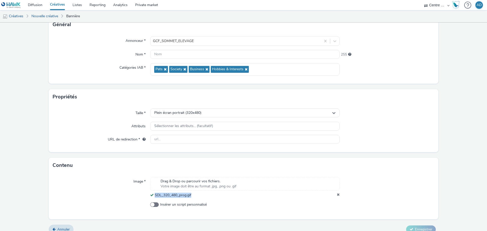
drag, startPoint x: 194, startPoint y: 198, endPoint x: 153, endPoint y: 196, distance: 40.9
click at [153, 196] on div "SDL_320_480_prog.gif" at bounding box center [245, 195] width 190 height 5
click at [192, 54] on input "text" at bounding box center [245, 54] width 190 height 9
paste input "SDL_320_480_prog.gif"
type input "SDL_320_480_prog.gif"
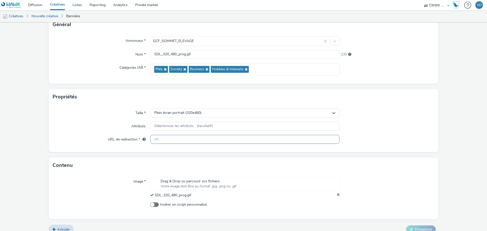
click at [169, 141] on input "text" at bounding box center [245, 139] width 190 height 9
paste input "[URL][DOMAIN_NAME]"
type input "[URL][DOMAIN_NAME]"
click at [386, 130] on div at bounding box center [387, 126] width 95 height 9
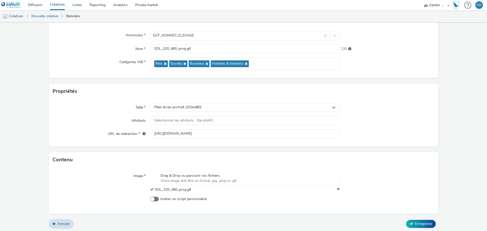
scroll to position [44, 0]
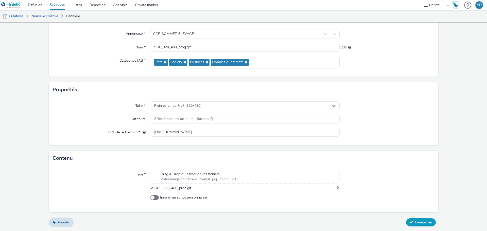
click at [427, 221] on span "Enregistrer" at bounding box center [423, 222] width 17 height 5
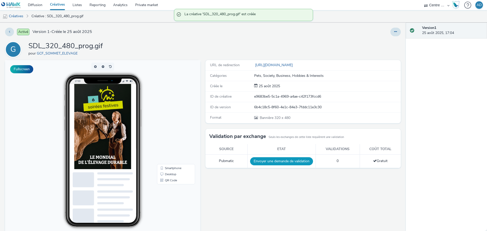
click at [279, 162] on button "Envoyer une demande de validation" at bounding box center [281, 161] width 63 height 8
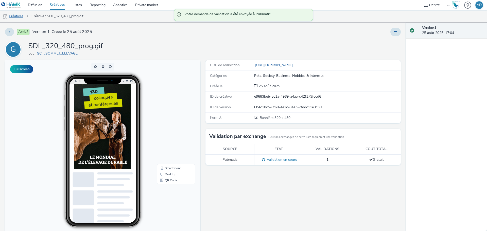
click at [14, 16] on link "Créatives" at bounding box center [13, 16] width 26 height 12
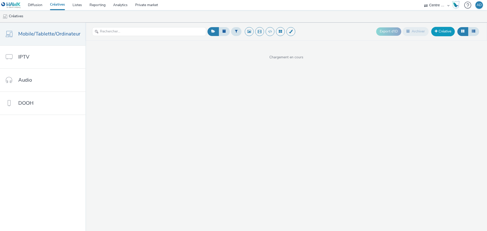
click at [440, 34] on link "Créative" at bounding box center [443, 31] width 24 height 9
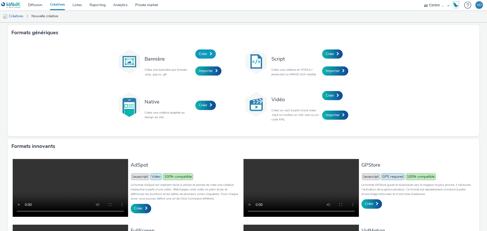
click at [201, 54] on span "Créer" at bounding box center [203, 54] width 8 height 5
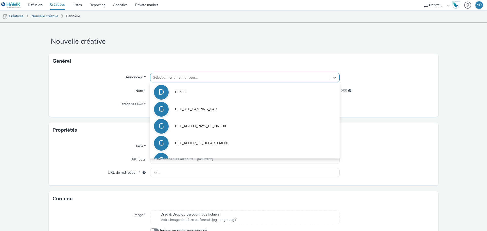
click at [190, 78] on div at bounding box center [240, 78] width 175 height 6
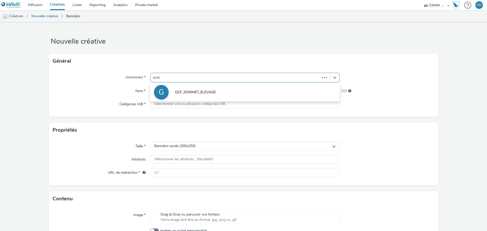
type input "somm"
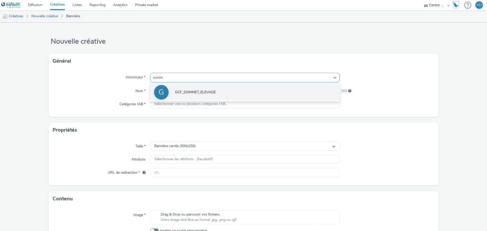
click at [190, 87] on li "G GCF_SOMMET_ELEVAGE" at bounding box center [245, 91] width 190 height 17
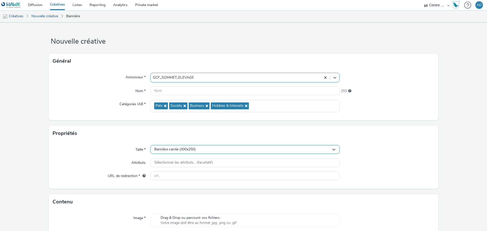
click at [187, 153] on div "Bannière carrée (300x250)" at bounding box center [245, 149] width 190 height 9
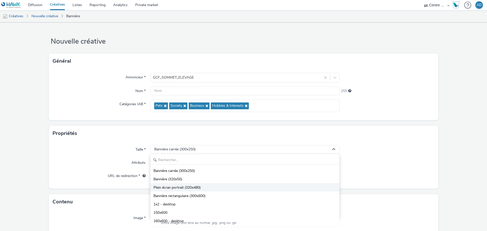
click at [188, 187] on span "Plein écran portrait (320x480)" at bounding box center [177, 187] width 47 height 5
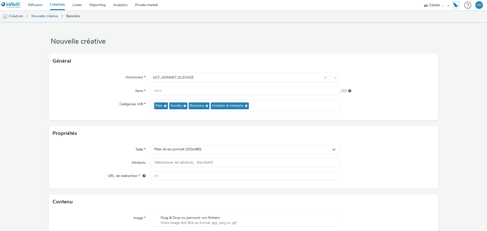
click at [410, 148] on div at bounding box center [387, 149] width 95 height 9
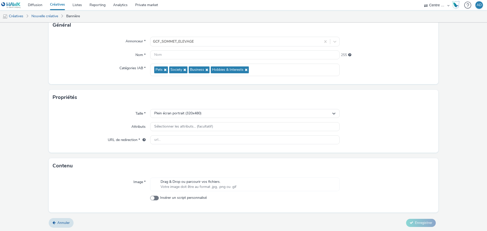
scroll to position [37, 0]
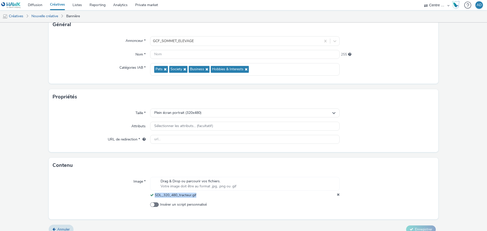
drag, startPoint x: 197, startPoint y: 197, endPoint x: 153, endPoint y: 197, distance: 44.2
click at [153, 197] on div "SDL_320_480_tracteur.gif" at bounding box center [245, 195] width 190 height 5
click at [170, 56] on input "text" at bounding box center [245, 54] width 190 height 9
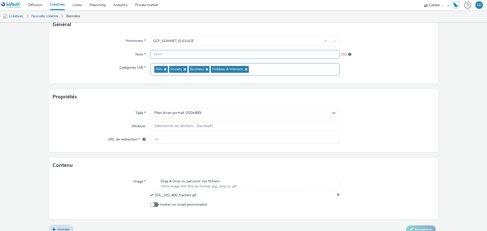
paste input "SDL_320_480_tracteur.gif"
type input "SDL_320_480_tracteur.gif"
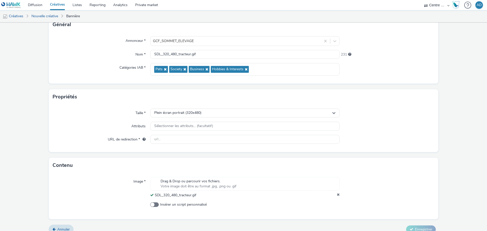
click at [423, 142] on div at bounding box center [387, 139] width 95 height 9
click at [196, 138] on input "text" at bounding box center [245, 139] width 190 height 9
paste input "[URL][DOMAIN_NAME]"
type input "[URL][DOMAIN_NAME]"
click at [397, 128] on div at bounding box center [387, 126] width 95 height 9
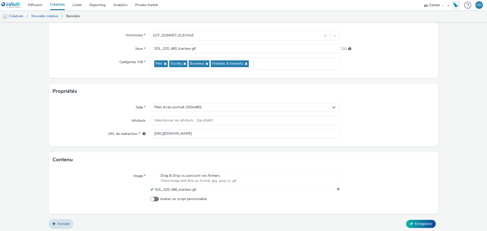
scroll to position [44, 0]
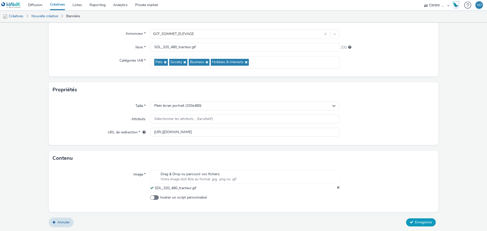
click at [423, 221] on span "Enregistrer" at bounding box center [423, 222] width 17 height 5
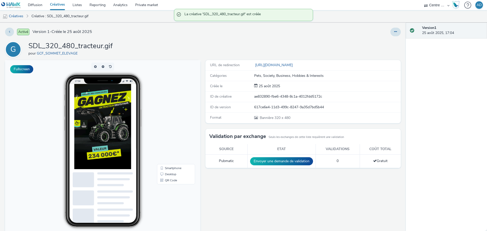
click at [285, 157] on td "Envoyer une demande de validation" at bounding box center [281, 161] width 68 height 13
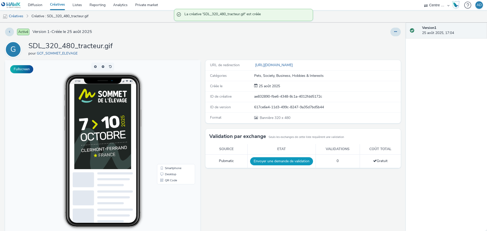
click at [276, 164] on button "Envoyer une demande de validation" at bounding box center [281, 161] width 63 height 8
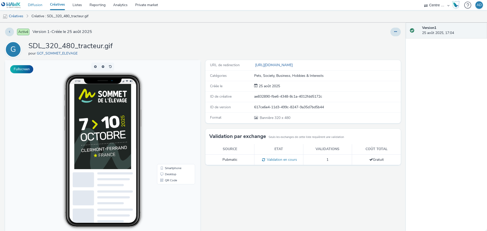
click at [37, 6] on link "Diffusion" at bounding box center [35, 5] width 22 height 10
